Goal: Navigation & Orientation: Find specific page/section

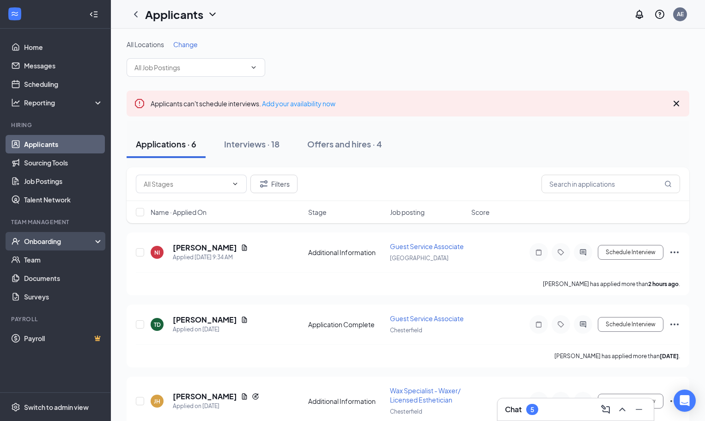
click at [44, 241] on div "Onboarding" at bounding box center [59, 241] width 71 height 9
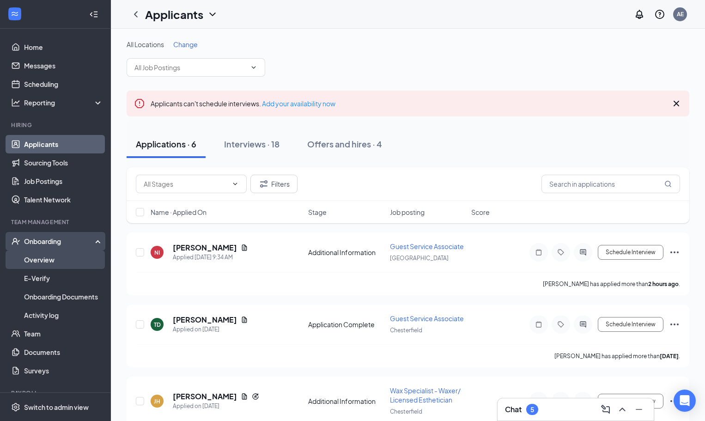
click at [41, 256] on link "Overview" at bounding box center [63, 259] width 79 height 18
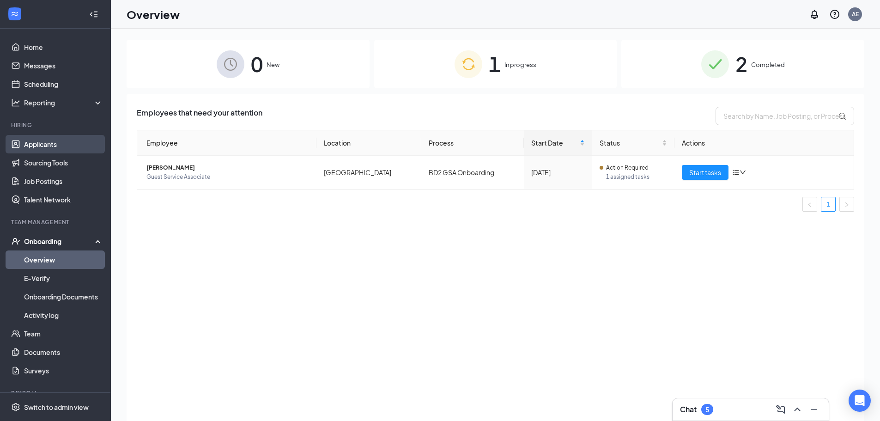
click at [48, 142] on link "Applicants" at bounding box center [63, 144] width 79 height 18
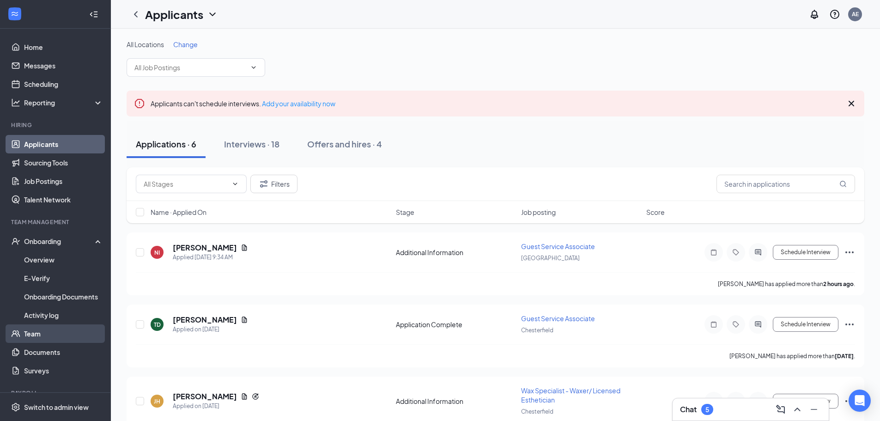
click at [41, 335] on link "Team" at bounding box center [63, 333] width 79 height 18
click at [219, 180] on input "text" at bounding box center [186, 184] width 84 height 10
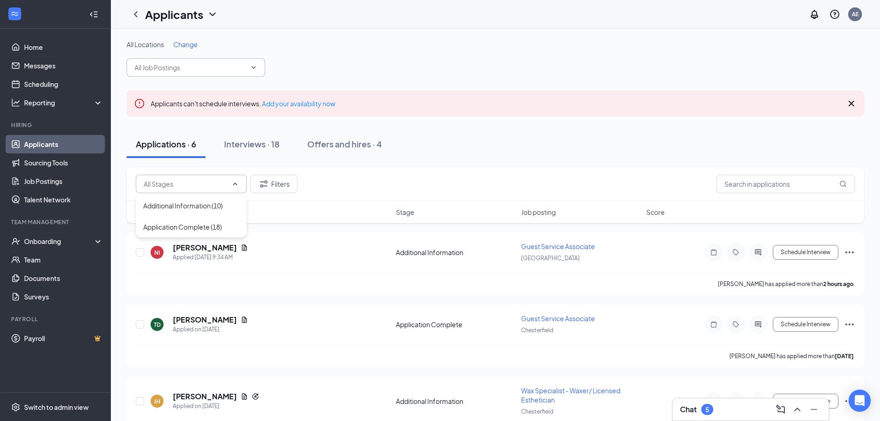
click at [218, 66] on input "text" at bounding box center [190, 67] width 112 height 10
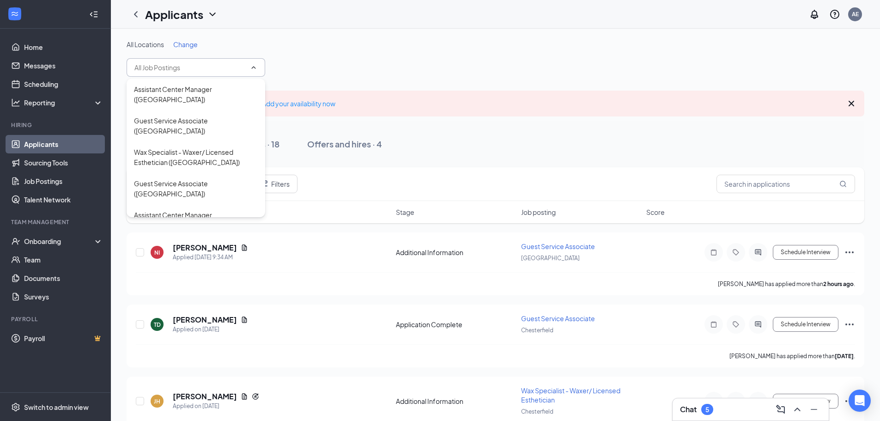
click at [433, 110] on div "Applicants can't schedule interviews. Add your availability now" at bounding box center [496, 104] width 738 height 26
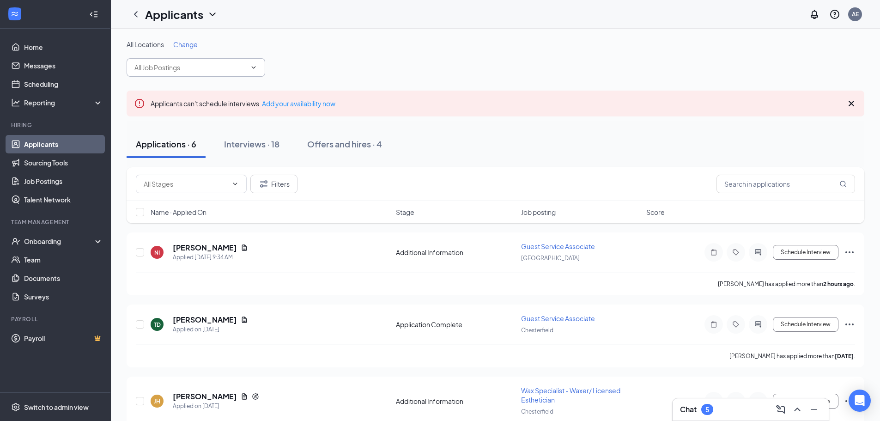
click at [177, 66] on input "text" at bounding box center [190, 67] width 112 height 10
click at [368, 71] on div "All Locations Change" at bounding box center [496, 58] width 738 height 37
click at [205, 68] on input "text" at bounding box center [190, 67] width 112 height 10
